Goal: Information Seeking & Learning: Understand process/instructions

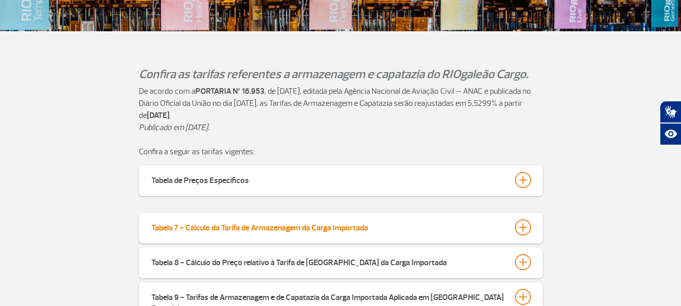
scroll to position [303, 0]
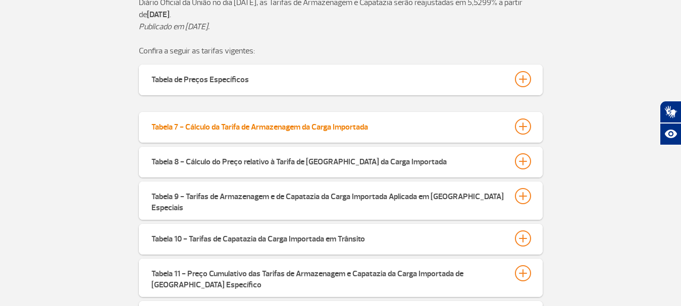
click at [214, 128] on div "Tabela 7 - Cálculo da Tarifa de Armazenagem da Carga Importada" at bounding box center [259, 126] width 217 height 14
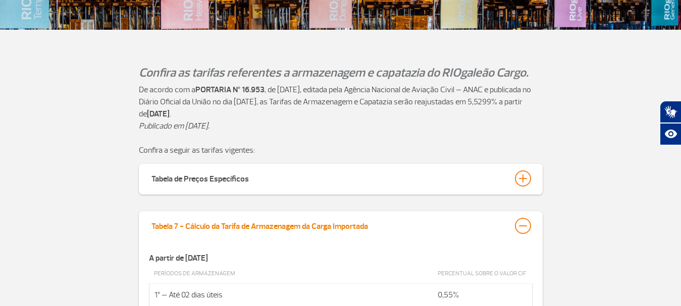
scroll to position [252, 0]
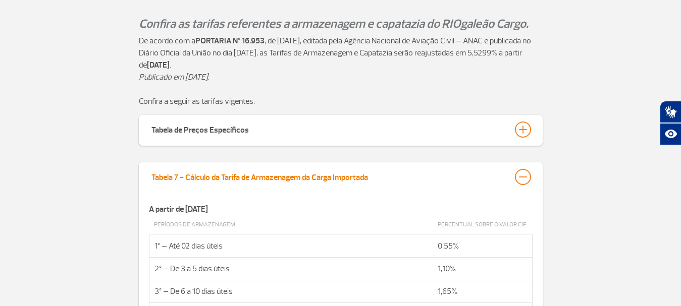
click at [478, 176] on button "Tabela 7 - Cálculo da Tarifa de Armazenagem da Carga Importada" at bounding box center [341, 177] width 380 height 17
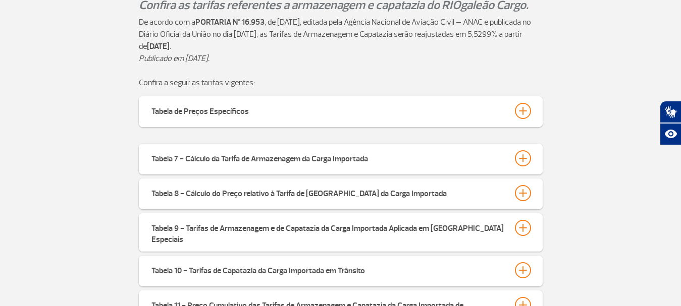
scroll to position [303, 0]
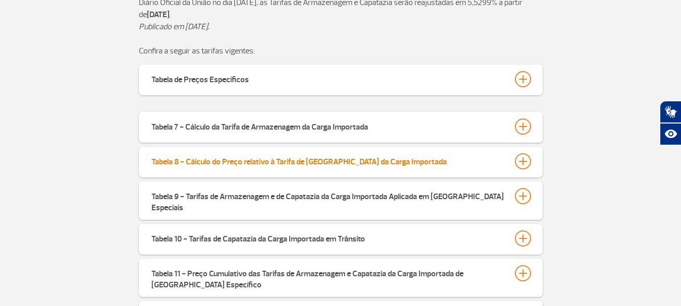
click at [449, 168] on button "Tabela 8 - Cálculo do Preço relativo à Tarifa de [GEOGRAPHIC_DATA] da Carga Imp…" at bounding box center [341, 161] width 380 height 17
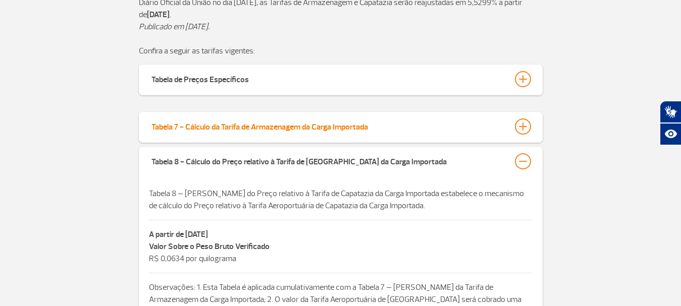
click at [453, 132] on button "Tabela 7 - Cálculo da Tarifa de Armazenagem da Carga Importada" at bounding box center [341, 126] width 380 height 17
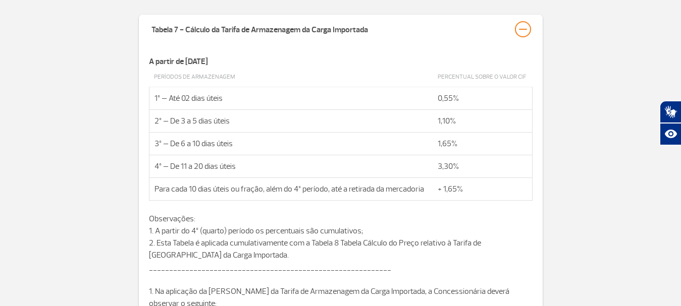
scroll to position [404, 0]
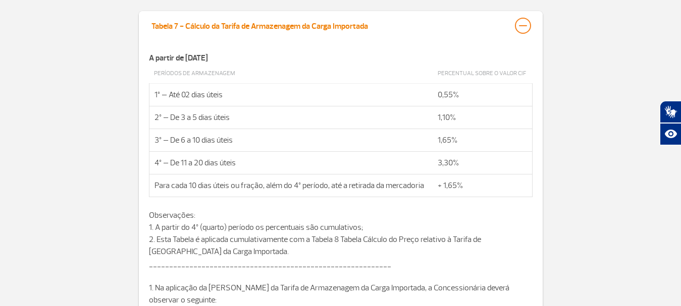
click at [522, 29] on div at bounding box center [523, 26] width 16 height 16
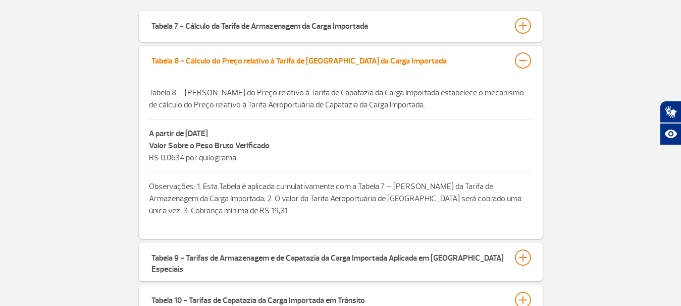
click at [526, 58] on div at bounding box center [523, 60] width 16 height 16
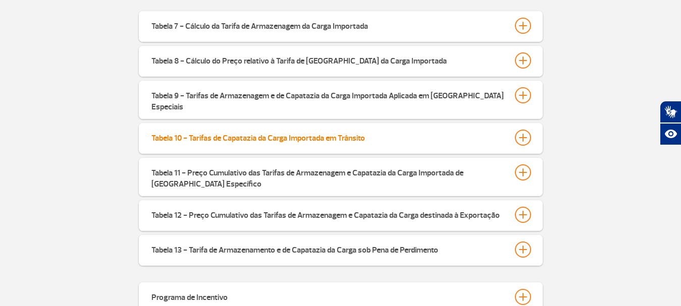
click at [382, 132] on button "Tabela 10 - Tarifas de Capatazia da Carga Importada em Trânsito" at bounding box center [341, 137] width 380 height 17
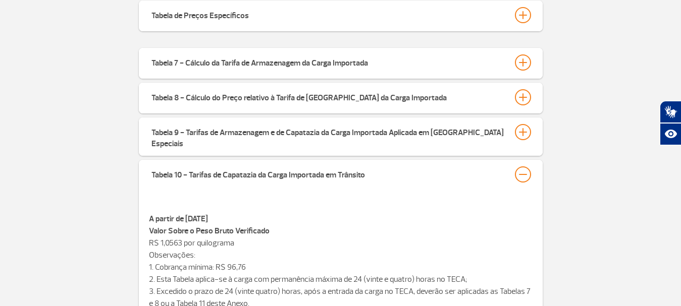
scroll to position [353, 0]
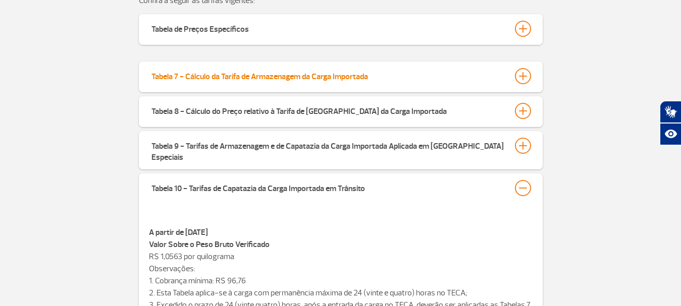
click at [378, 80] on button "Tabela 7 - Cálculo da Tarifa de Armazenagem da Carga Importada" at bounding box center [341, 76] width 380 height 17
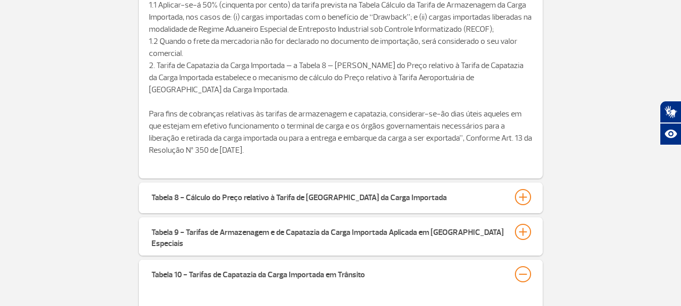
scroll to position [757, 0]
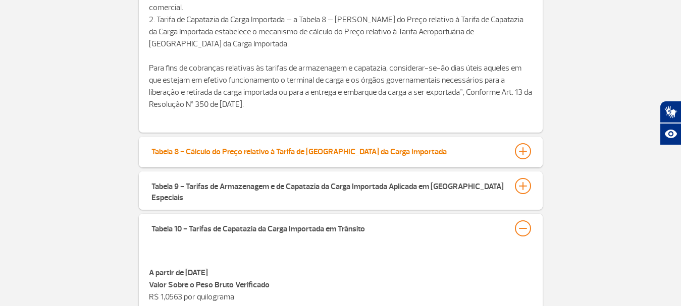
click at [366, 144] on div "Tabela 8 - Cálculo do Preço relativo à Tarifa de [GEOGRAPHIC_DATA] da Carga Imp…" at bounding box center [298, 150] width 295 height 14
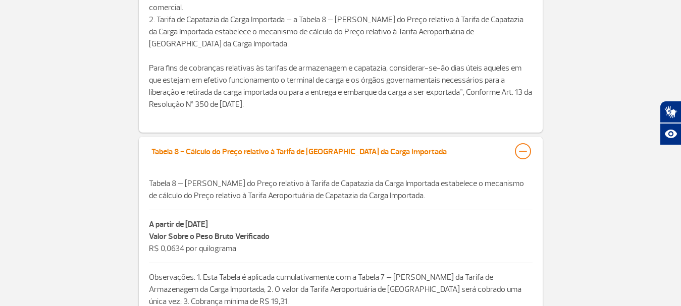
click at [366, 145] on div "Tabela 8 - Cálculo do Preço relativo à Tarifa de [GEOGRAPHIC_DATA] da Carga Imp…" at bounding box center [298, 150] width 295 height 14
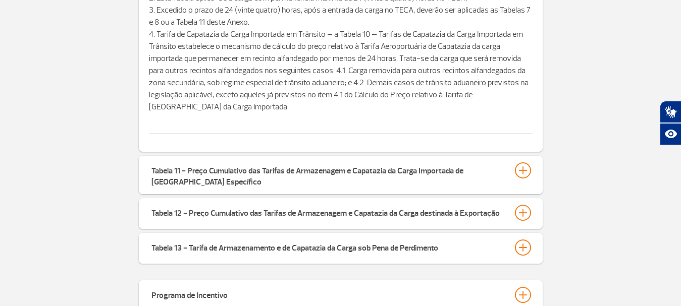
scroll to position [1110, 0]
